Goal: Task Accomplishment & Management: Manage account settings

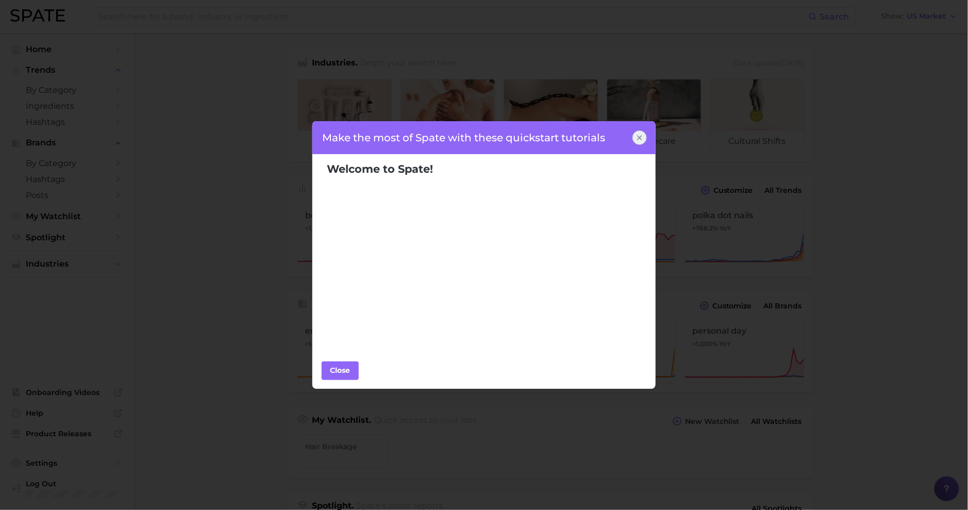
click at [637, 140] on icon at bounding box center [639, 137] width 8 height 8
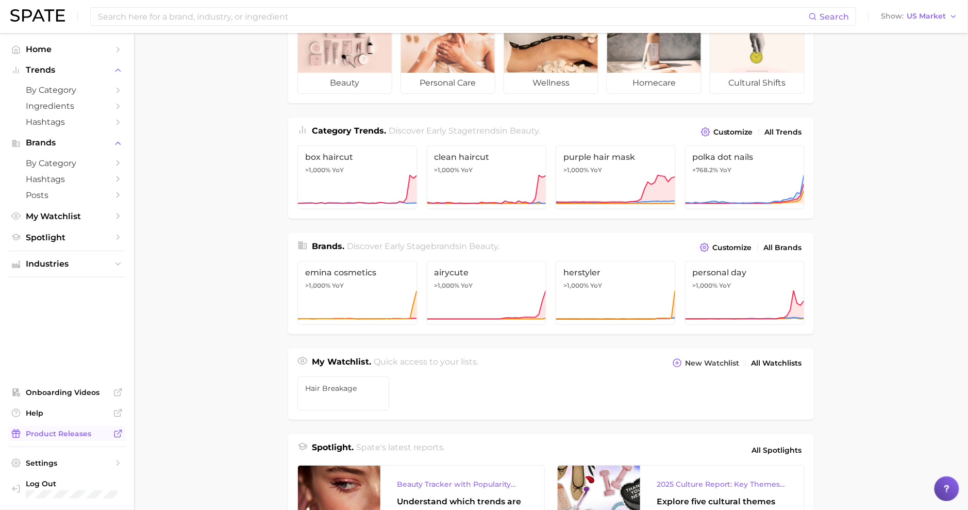
scroll to position [91, 0]
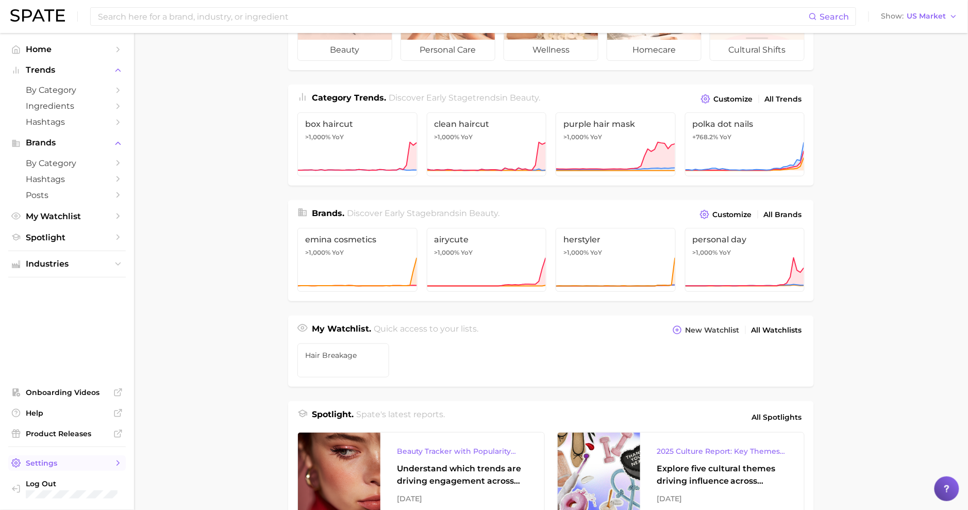
click at [47, 466] on span "Settings" at bounding box center [67, 462] width 82 height 9
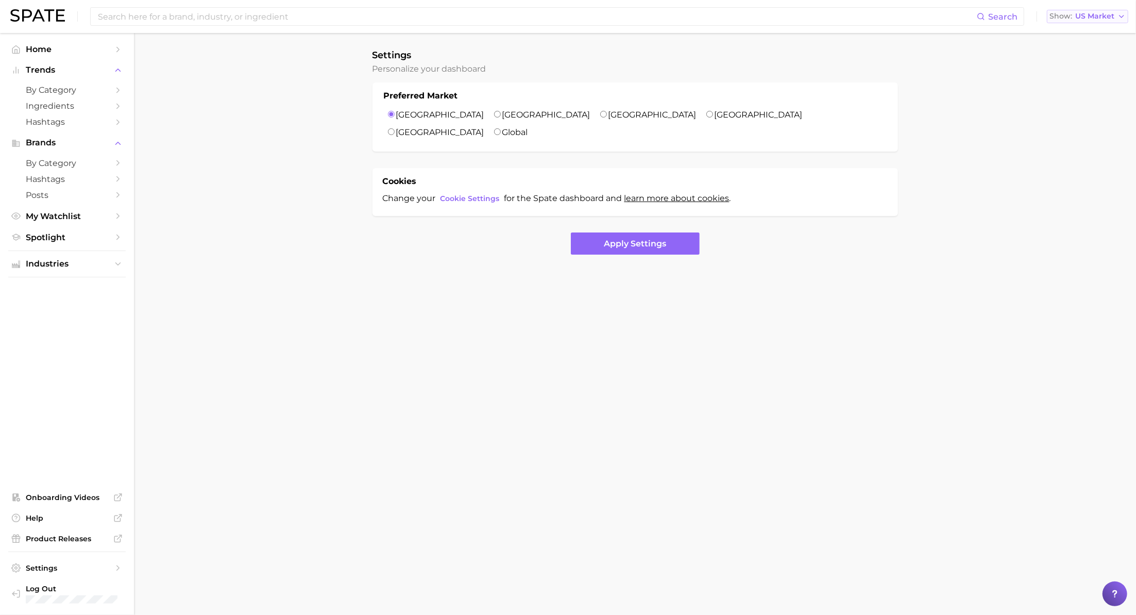
click at [977, 21] on button "Show US Market" at bounding box center [1087, 16] width 81 height 13
click at [270, 409] on body "Search Show US Market [GEOGRAPHIC_DATA] [GEOGRAPHIC_DATA] [GEOGRAPHIC_DATA] [GE…" at bounding box center [568, 307] width 1136 height 615
click at [36, 509] on span "Help" at bounding box center [67, 517] width 82 height 9
click at [53, 509] on span "Settings" at bounding box center [67, 567] width 82 height 9
click at [606, 232] on button "Apply Settings" at bounding box center [635, 243] width 129 height 22
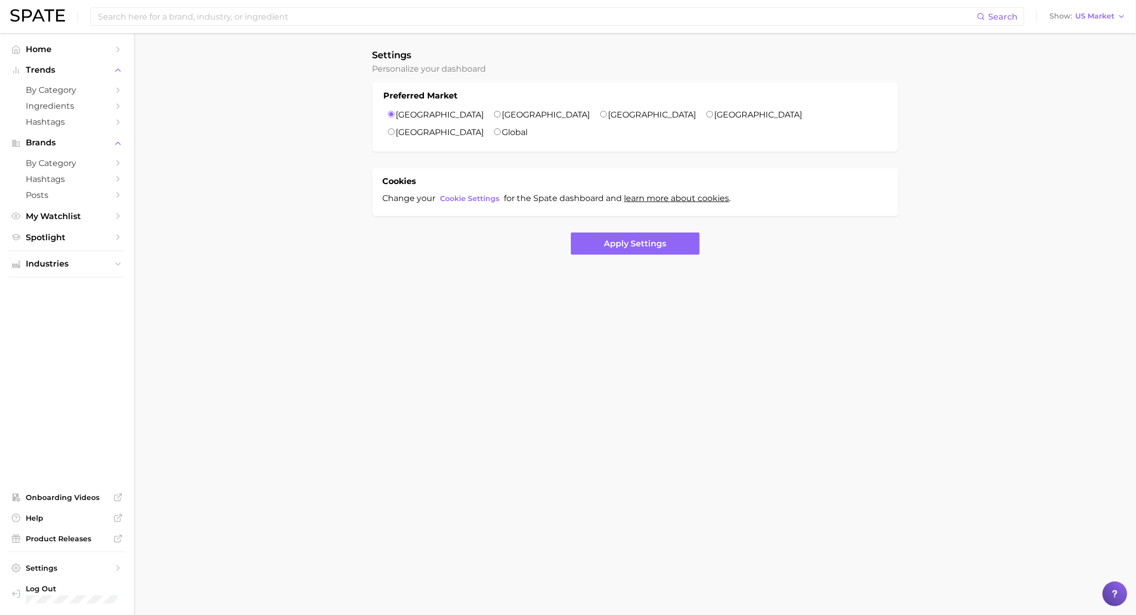
click at [36, 16] on img at bounding box center [37, 15] width 55 height 12
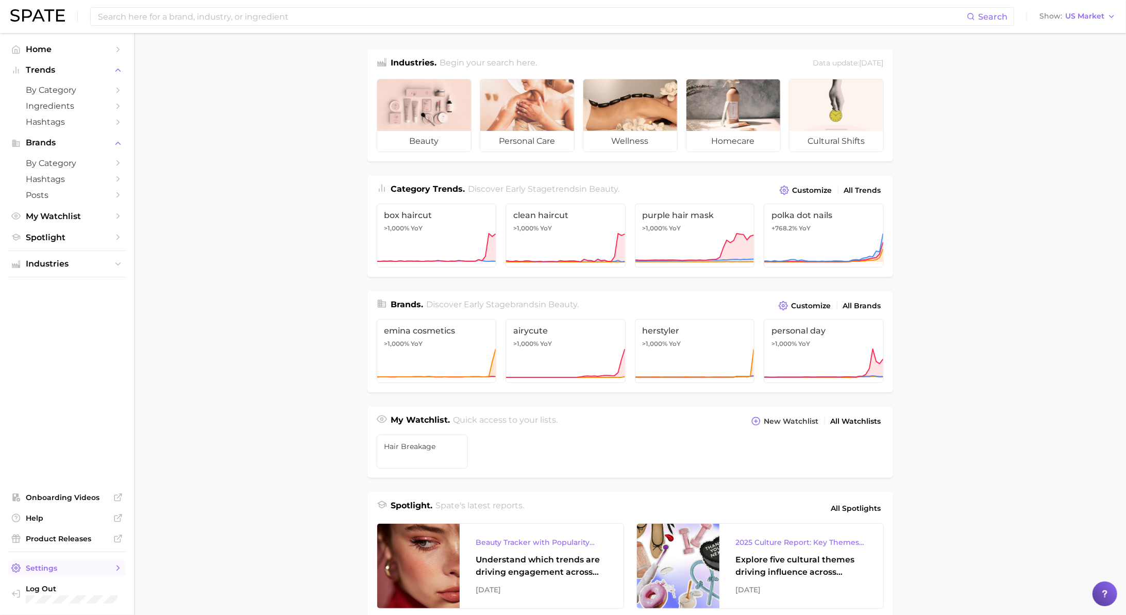
click at [19, 509] on icon "Sidebar" at bounding box center [15, 567] width 9 height 9
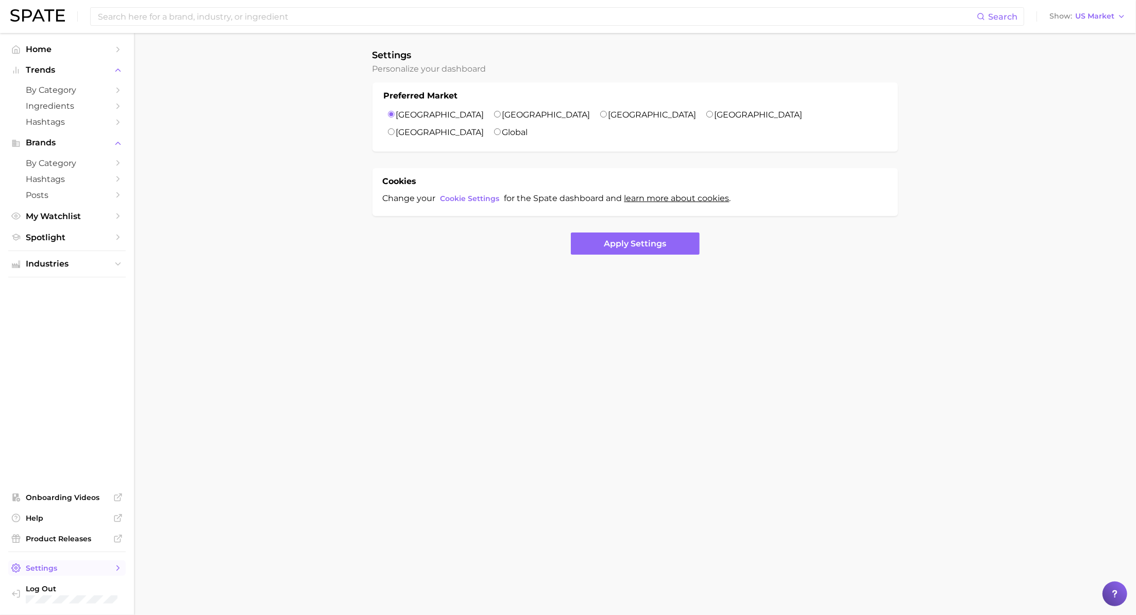
click at [49, 509] on span "Settings" at bounding box center [67, 567] width 82 height 9
